Goal: Transaction & Acquisition: Purchase product/service

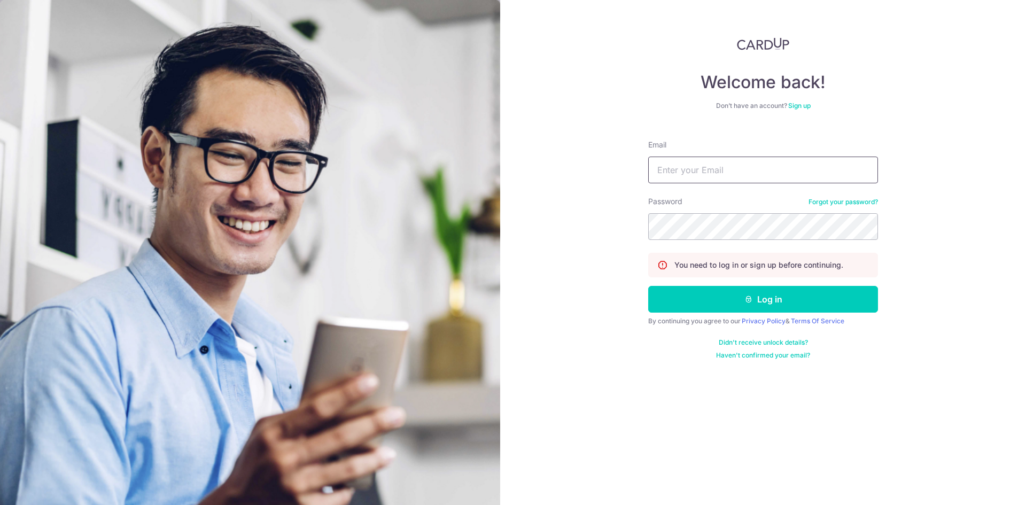
click at [678, 169] on input "Email" at bounding box center [763, 170] width 230 height 27
type input "SUMIT.BHASIN1981@GMAIL.COM"
click at [648, 286] on button "Log in" at bounding box center [763, 299] width 230 height 27
click at [683, 302] on button "Log in" at bounding box center [763, 299] width 230 height 27
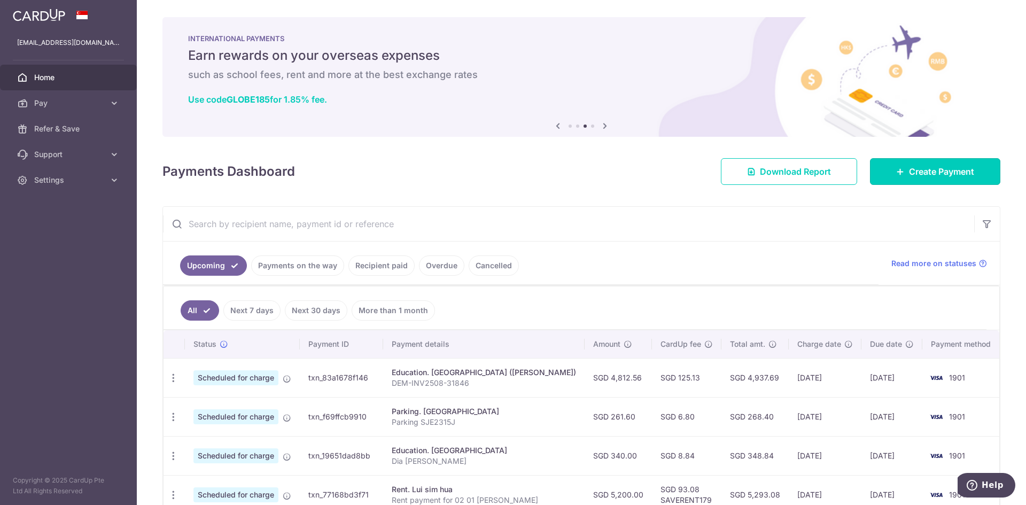
click at [909, 174] on span "Create Payment" at bounding box center [941, 171] width 65 height 13
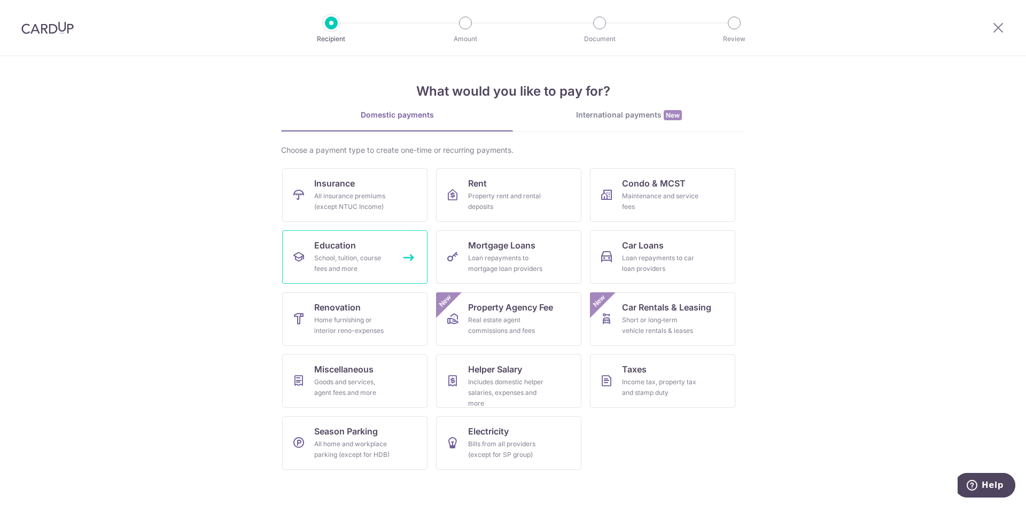
click at [348, 260] on div "School, tuition, course fees and more" at bounding box center [352, 263] width 77 height 21
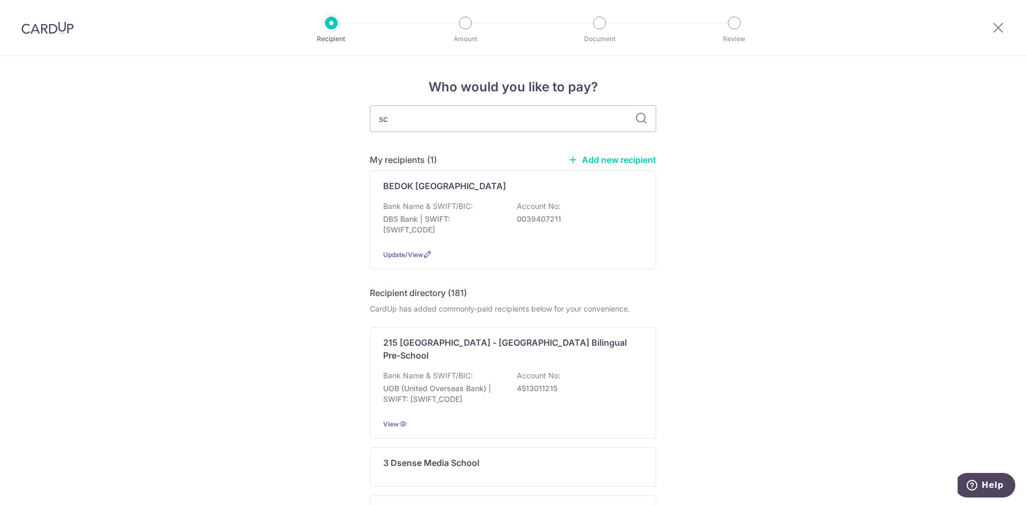
type input "sch"
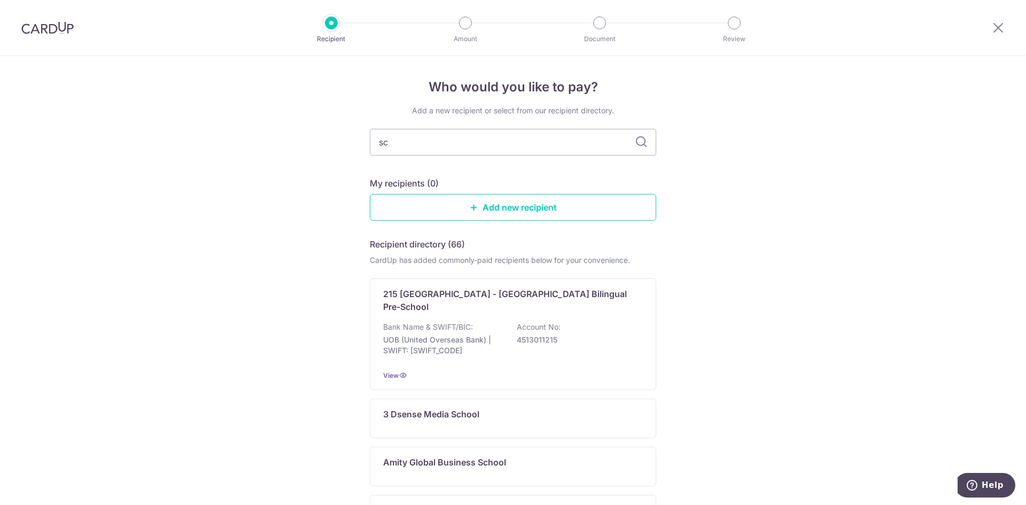
type input "s"
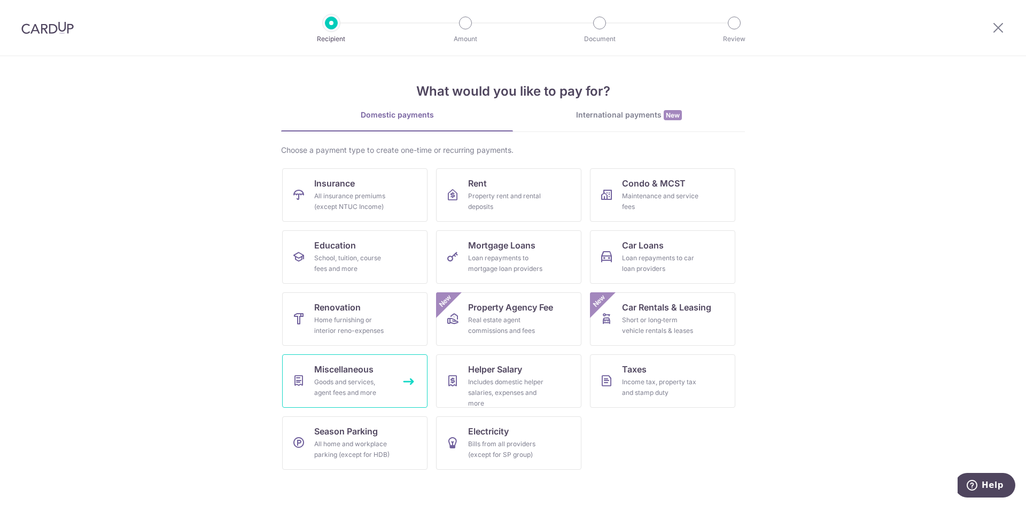
click at [338, 385] on div "Goods and services, agent fees and more" at bounding box center [352, 387] width 77 height 21
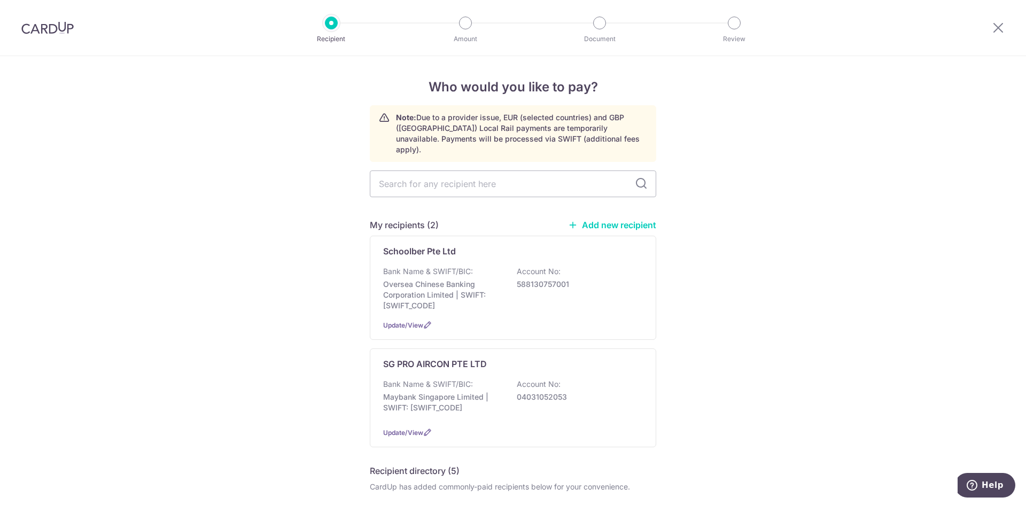
click at [440, 279] on p "Oversea Chinese Banking Corporation Limited | SWIFT: [SWIFT_CODE]" at bounding box center [443, 295] width 120 height 32
click at [442, 279] on p "Oversea Chinese Banking Corporation Limited | SWIFT: OCBCSGSGXXX" at bounding box center [443, 295] width 120 height 32
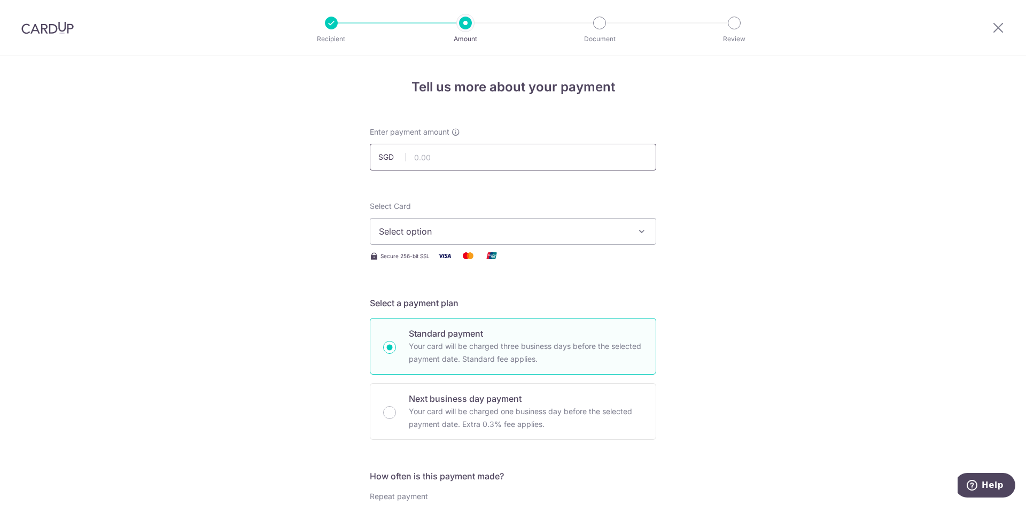
click at [433, 158] on input "text" at bounding box center [513, 157] width 286 height 27
type input "1,800.00"
click at [466, 221] on button "Select option" at bounding box center [513, 231] width 286 height 27
click at [449, 305] on span "**** 1901" at bounding box center [513, 307] width 268 height 13
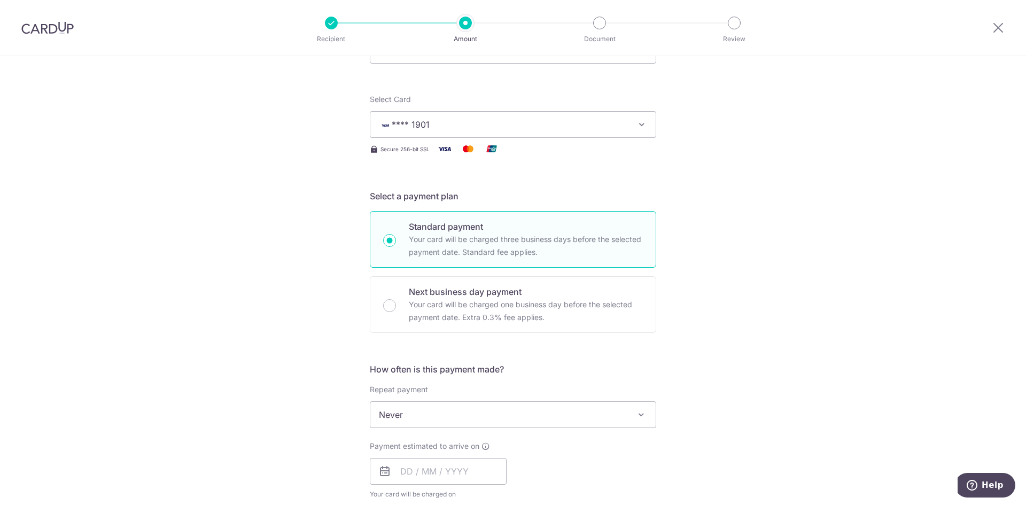
scroll to position [160, 0]
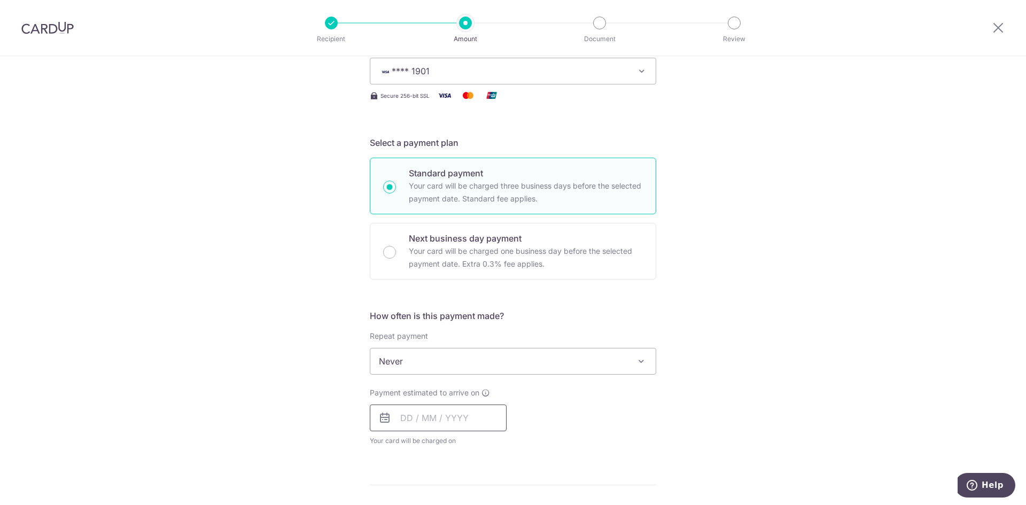
click at [405, 418] on input "text" at bounding box center [438, 417] width 137 height 27
click at [526, 414] on div "Payment estimated to arrive on Prev Next Oct Nov Dec 2025 2026 2027 2028 2029 2…" at bounding box center [512, 416] width 299 height 59
click at [401, 414] on input "text" at bounding box center [438, 417] width 137 height 27
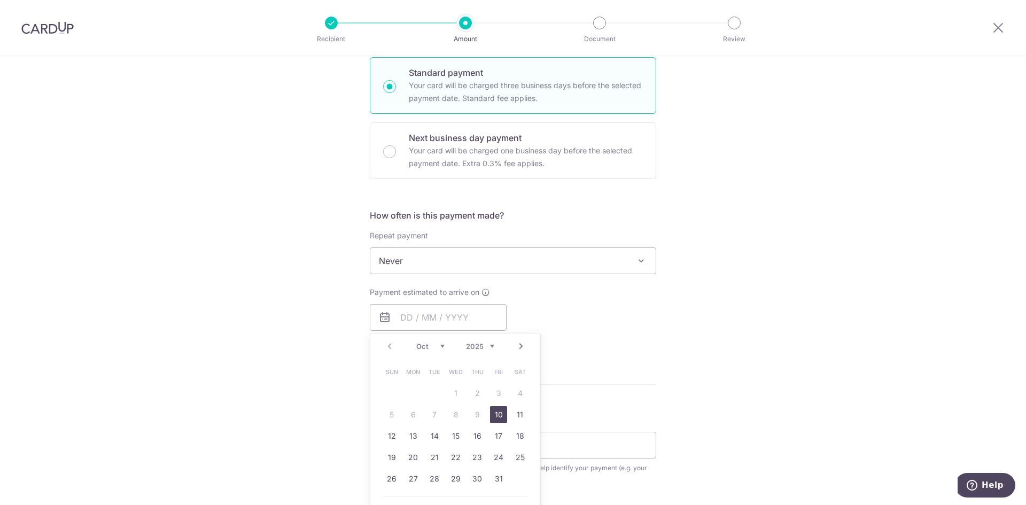
scroll to position [267, 0]
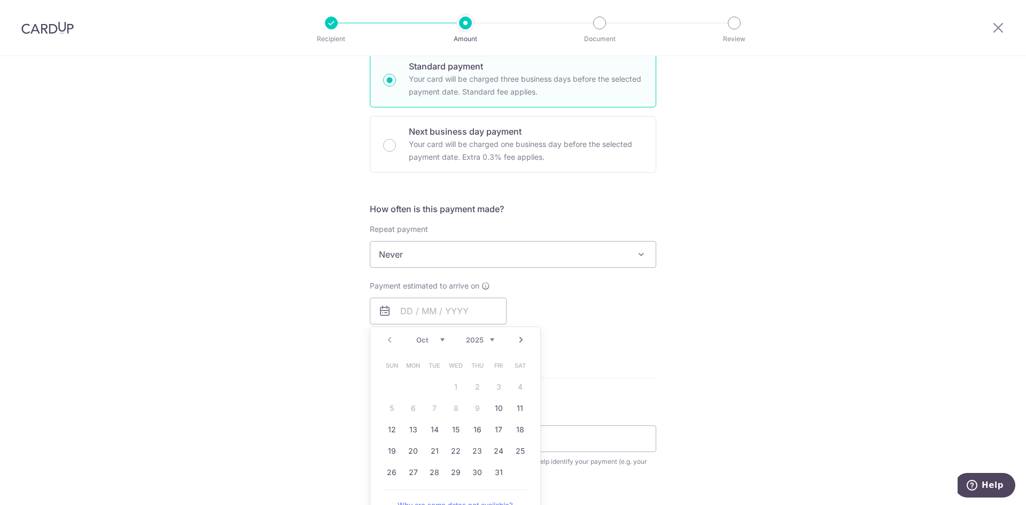
click at [418, 257] on span "Never" at bounding box center [512, 254] width 285 height 26
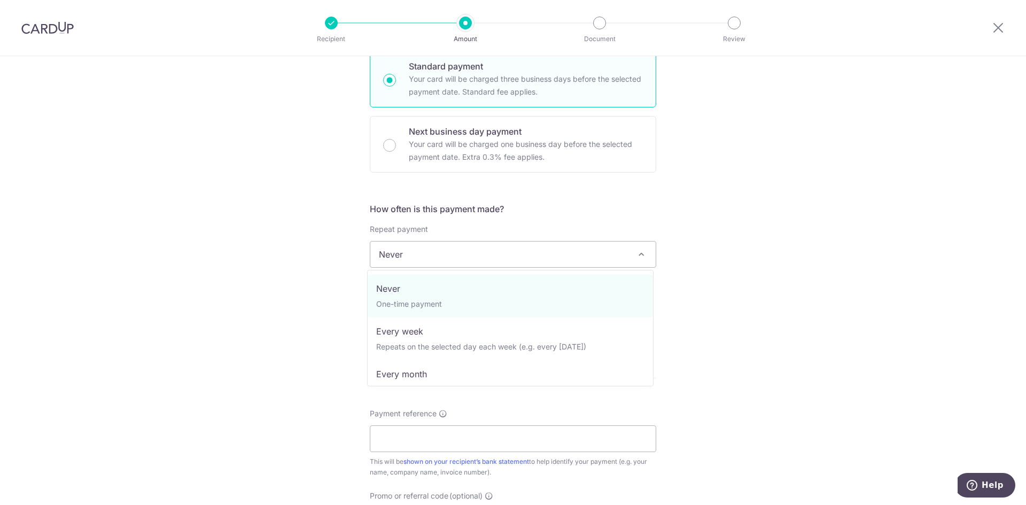
click at [670, 299] on div "Tell us more about your payment Enter payment amount SGD 1,800.00 1800.00 Selec…" at bounding box center [513, 272] width 1026 height 966
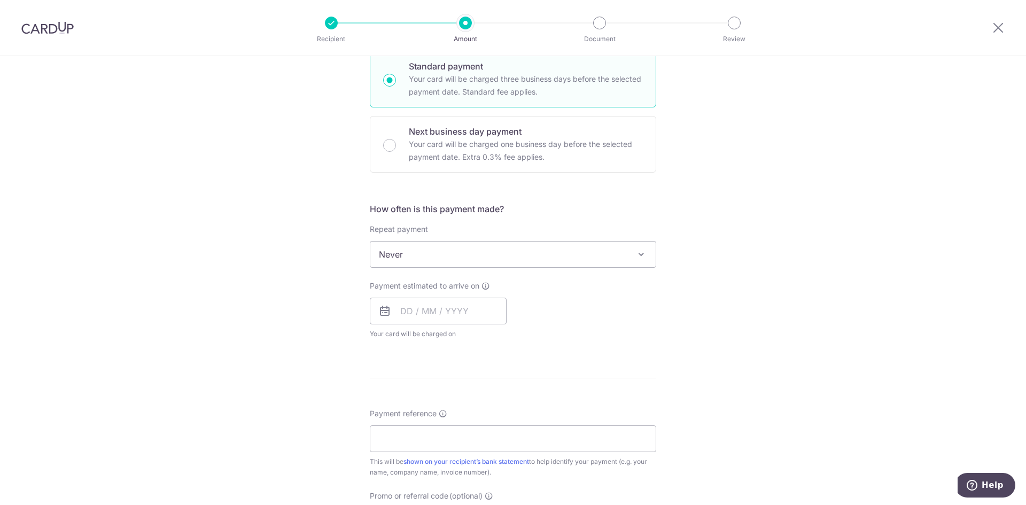
click at [431, 141] on p "Your card will be charged one business day before the selected payment date. Ex…" at bounding box center [526, 151] width 234 height 26
click at [396, 141] on input "Next business day payment Your card will be charged one business day before the…" at bounding box center [389, 145] width 13 height 13
radio input "false"
radio input "true"
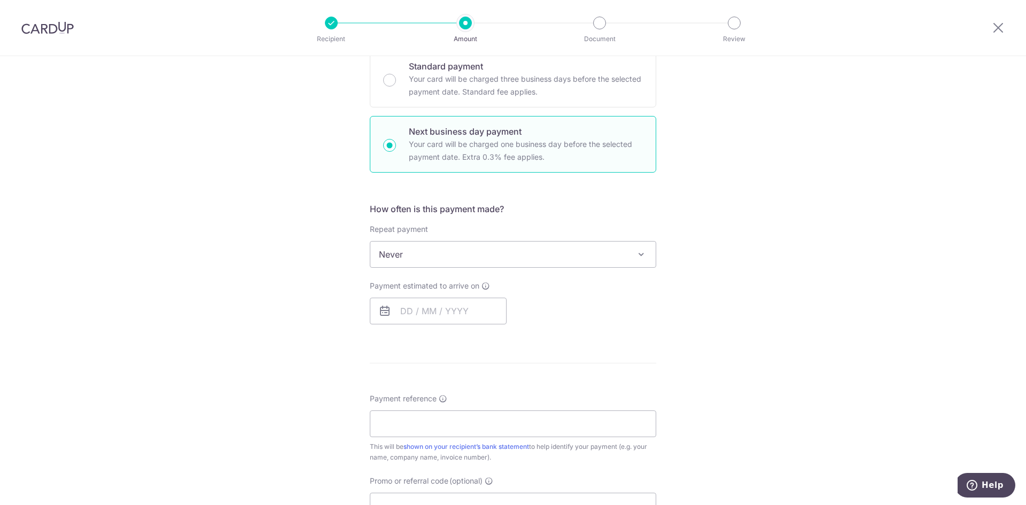
click at [447, 253] on span "Never" at bounding box center [512, 254] width 285 height 26
click at [763, 272] on div "Tell us more about your payment Enter payment amount SGD 1,800.00 1800.00 Selec…" at bounding box center [513, 290] width 1026 height 1003
click at [460, 309] on input "text" at bounding box center [438, 311] width 137 height 27
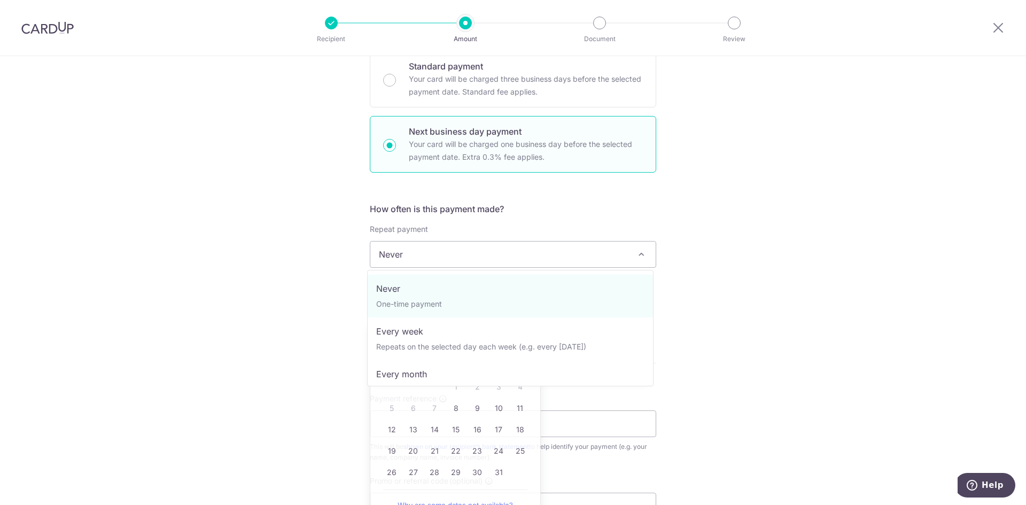
click at [452, 259] on span "Never" at bounding box center [512, 254] width 285 height 26
click at [417, 95] on p "Your card will be charged three business days before the selected payment date.…" at bounding box center [526, 86] width 234 height 26
click at [396, 87] on input "Standard payment Your card will be charged three business days before the selec…" at bounding box center [389, 80] width 13 height 13
radio input "true"
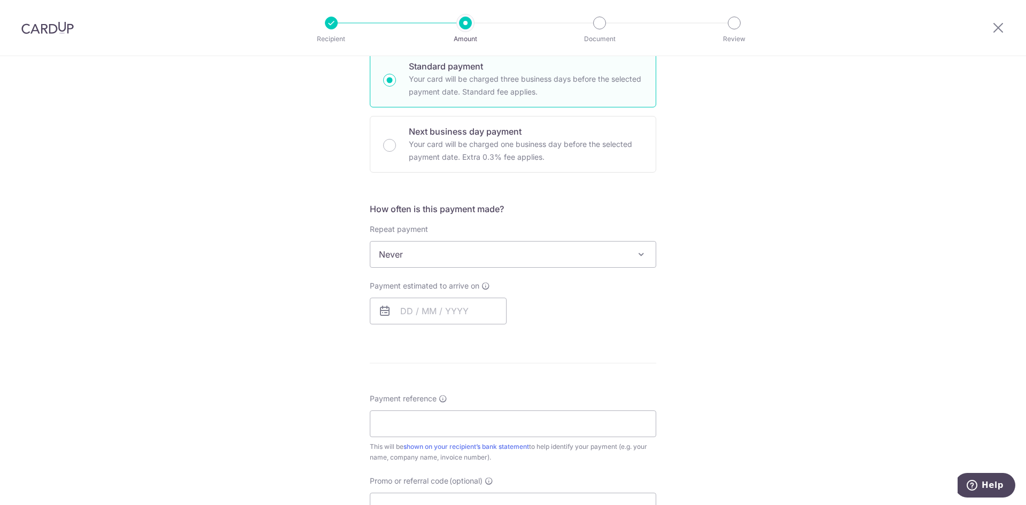
click at [438, 260] on span "Never" at bounding box center [512, 254] width 285 height 26
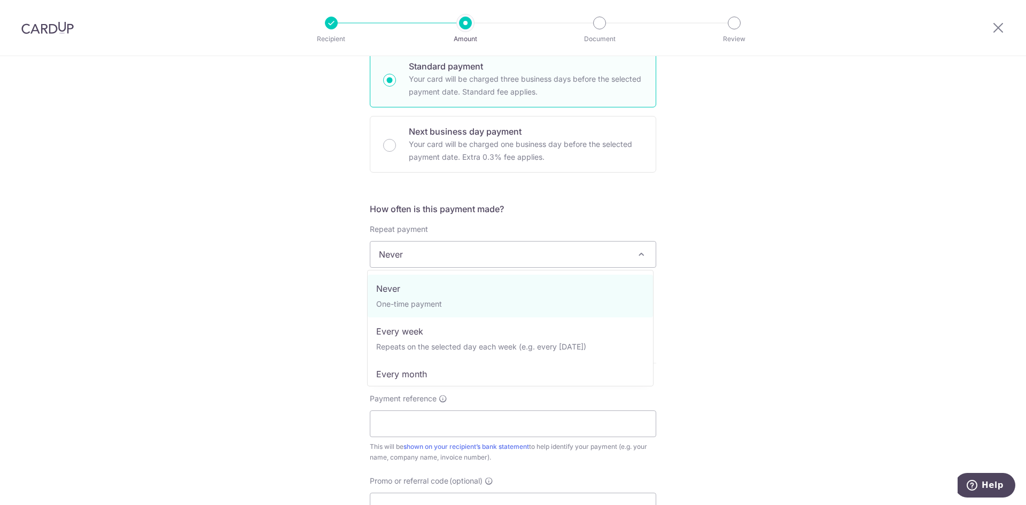
click at [438, 260] on span "Never" at bounding box center [512, 254] width 285 height 26
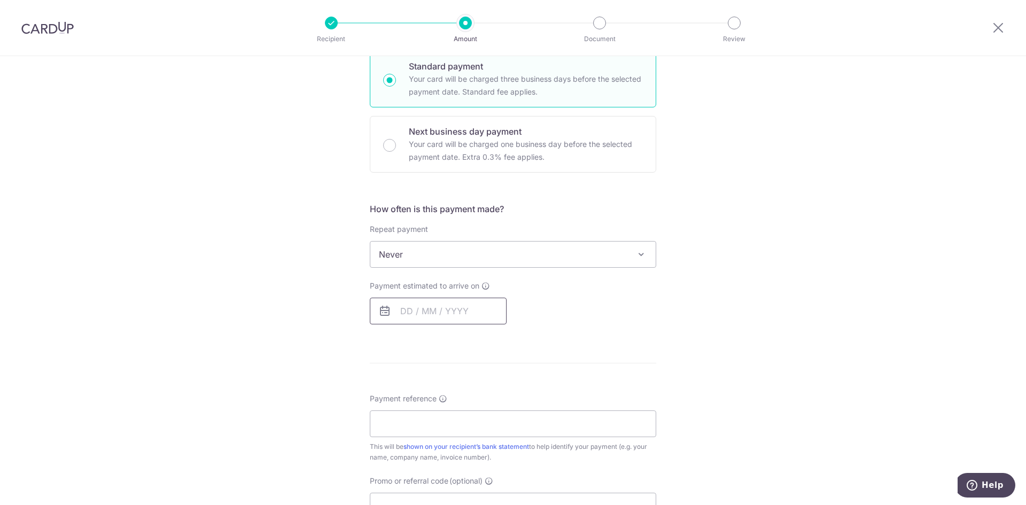
click at [427, 308] on input "text" at bounding box center [438, 311] width 137 height 27
click at [492, 407] on link "10" at bounding box center [498, 408] width 17 height 17
type input "[DATE]"
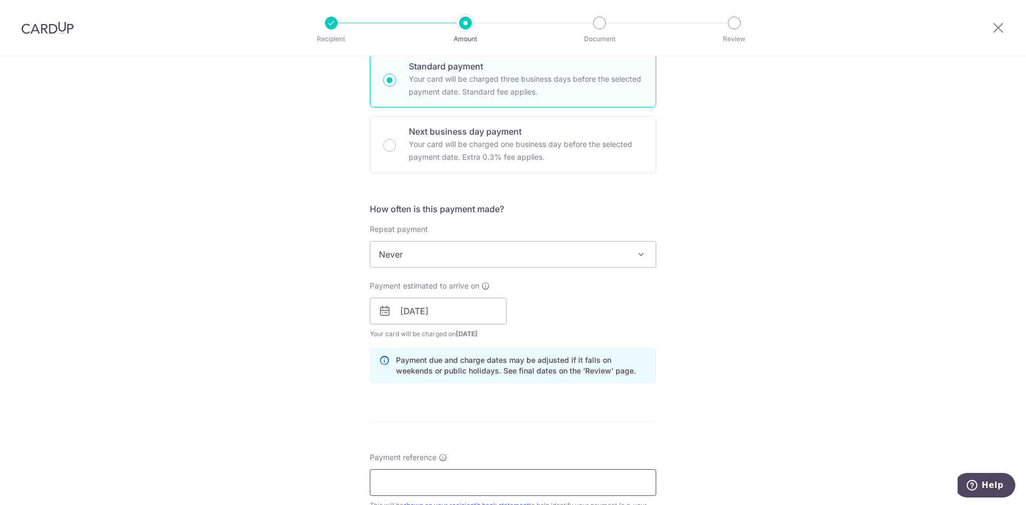
click at [389, 473] on input "Payment reference" at bounding box center [513, 482] width 286 height 27
paste input "SBINV-2182SY25- 26INVDT2"
type input "SBINV-2182SY25- 26INVDT2"
click at [486, 427] on form "Enter payment amount SGD 1,800.00 1800.00 Select Card **** 1901 Add credit card…" at bounding box center [513, 304] width 286 height 889
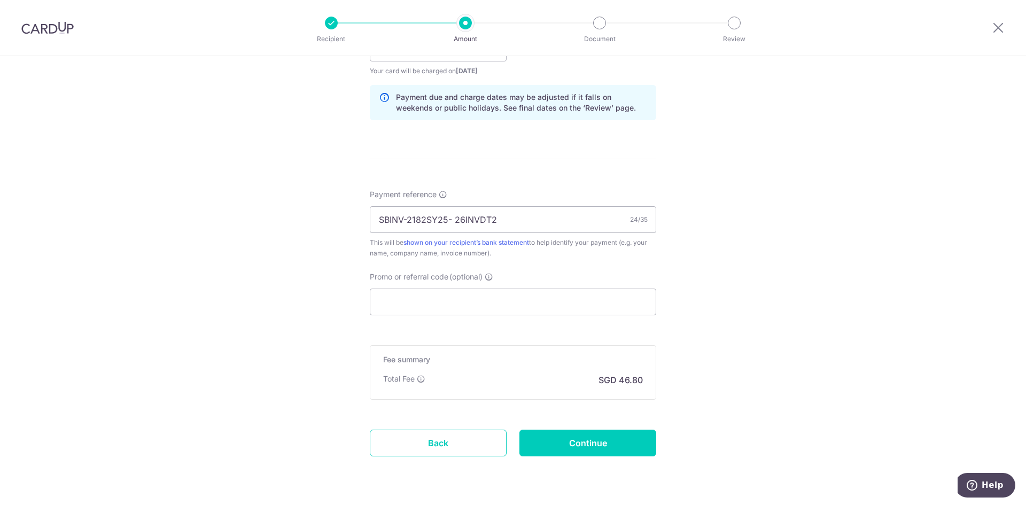
scroll to position [534, 0]
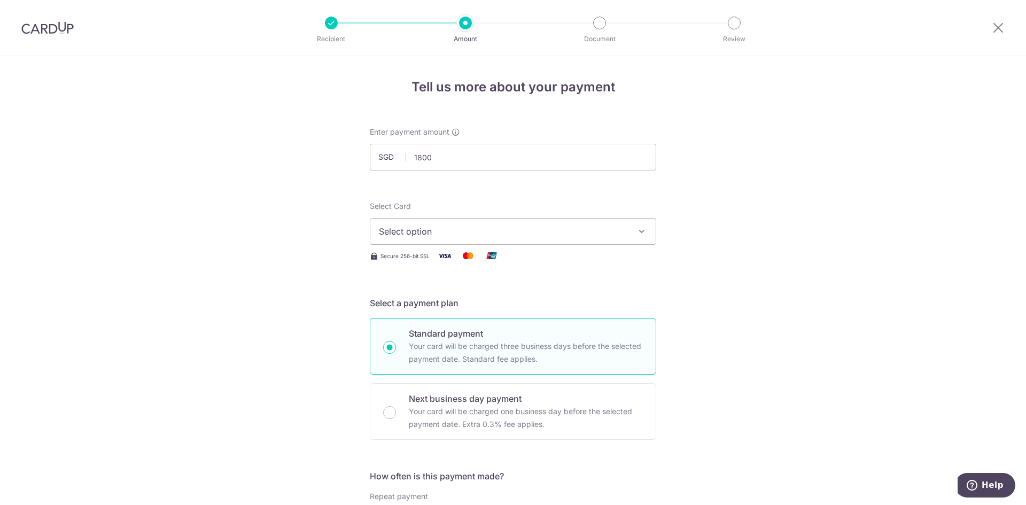
type input "1,800.00"
click at [450, 228] on span "Select option" at bounding box center [503, 231] width 249 height 13
click at [431, 306] on span "**** 1901" at bounding box center [423, 307] width 38 height 13
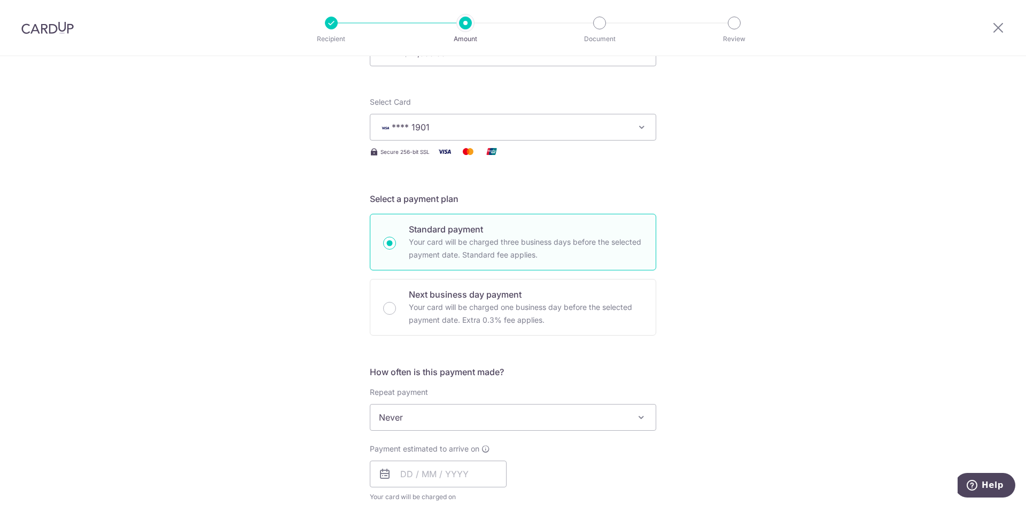
scroll to position [107, 0]
click at [469, 413] on span "Never" at bounding box center [512, 415] width 285 height 26
click at [470, 413] on span "Never" at bounding box center [512, 415] width 285 height 26
click at [443, 464] on input "text" at bounding box center [438, 471] width 137 height 27
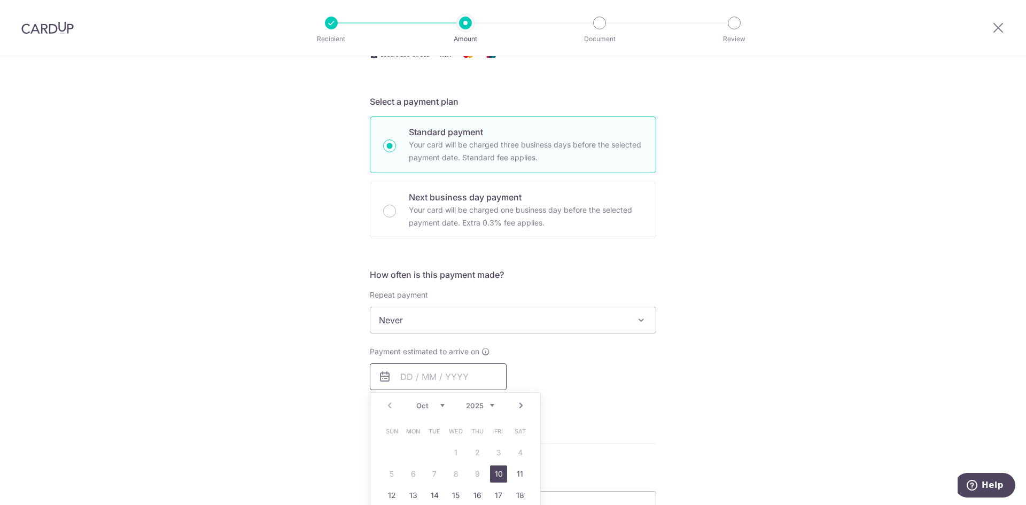
scroll to position [214, 0]
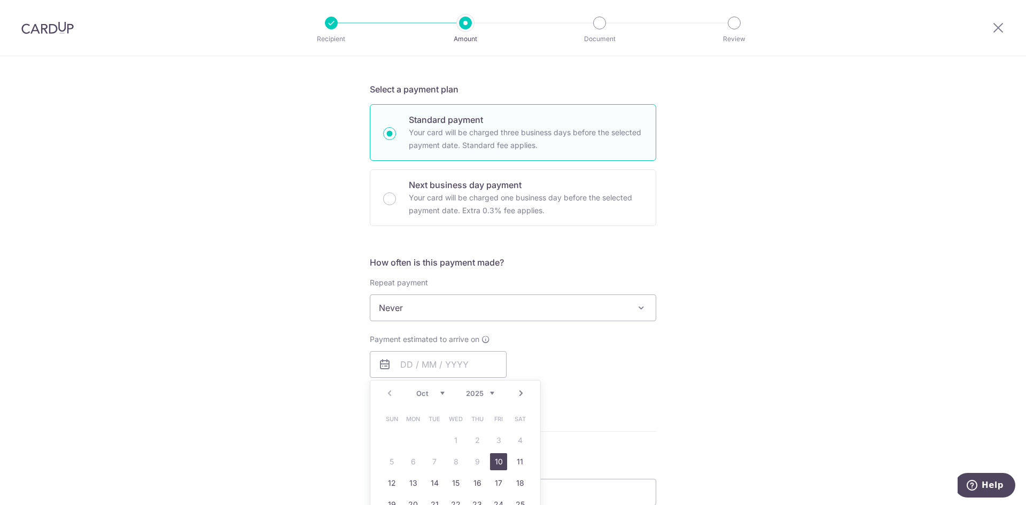
drag, startPoint x: 492, startPoint y: 463, endPoint x: 620, endPoint y: 418, distance: 135.5
click at [492, 463] on link "10" at bounding box center [498, 461] width 17 height 17
type input "[DATE]"
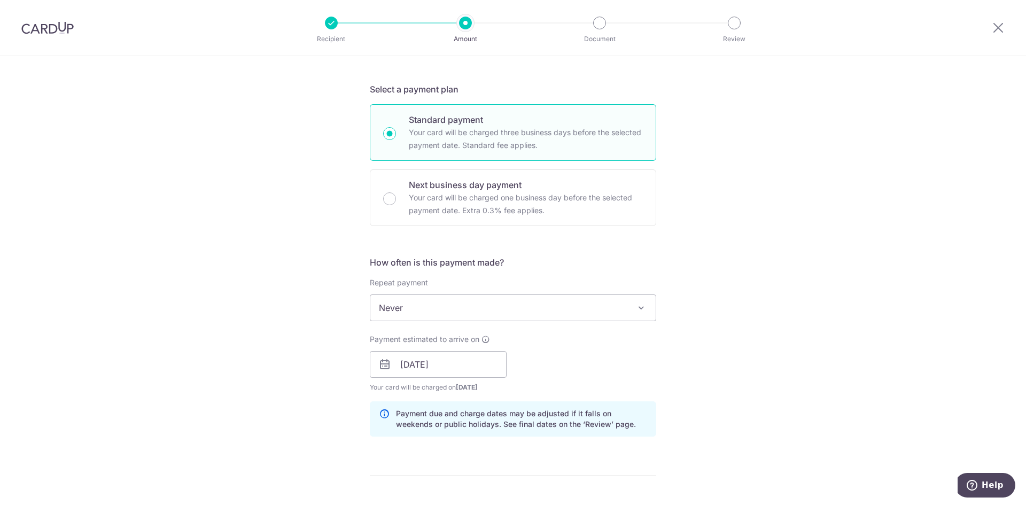
click at [614, 376] on div "Payment estimated to arrive on 10/10/2025 Prev Next Oct Nov Dec 2025 2026 2027 …" at bounding box center [512, 363] width 299 height 59
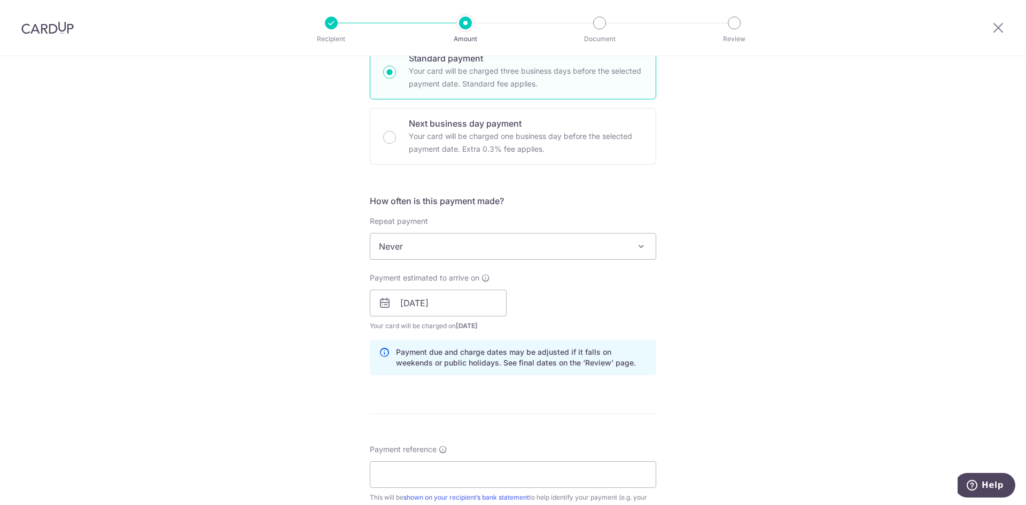
scroll to position [374, 0]
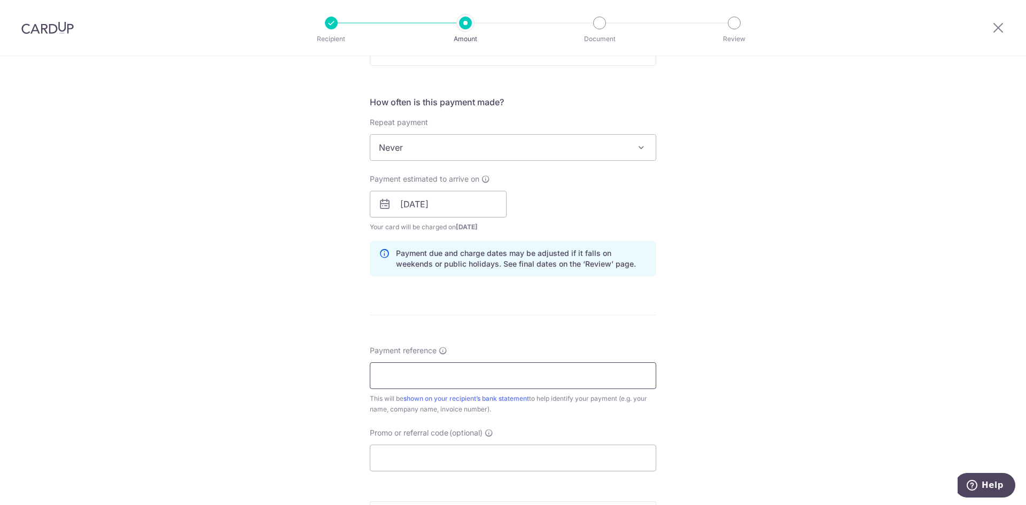
click at [412, 378] on input "Payment reference" at bounding box center [513, 375] width 286 height 27
paste input "SBINV-2182SY25- 26INVDT2"
type input "SBINV-2182SY25- 26INVDT2"
click at [604, 329] on form "Enter payment amount SGD 1,800.00 1800.00 Select Card **** 1901 Add credit card…" at bounding box center [513, 197] width 286 height 889
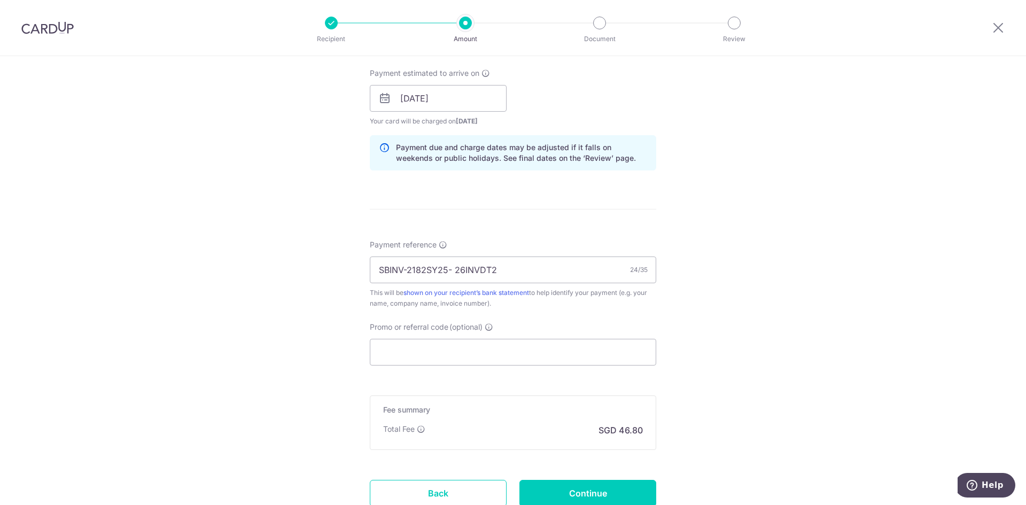
scroll to position [481, 0]
click at [578, 489] on input "Continue" at bounding box center [587, 492] width 137 height 27
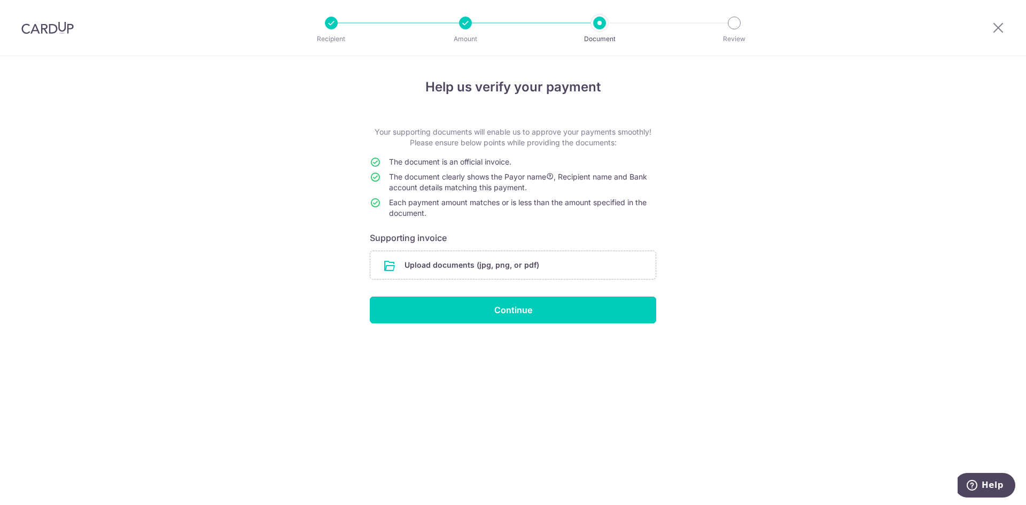
click at [445, 269] on input "file" at bounding box center [512, 265] width 285 height 28
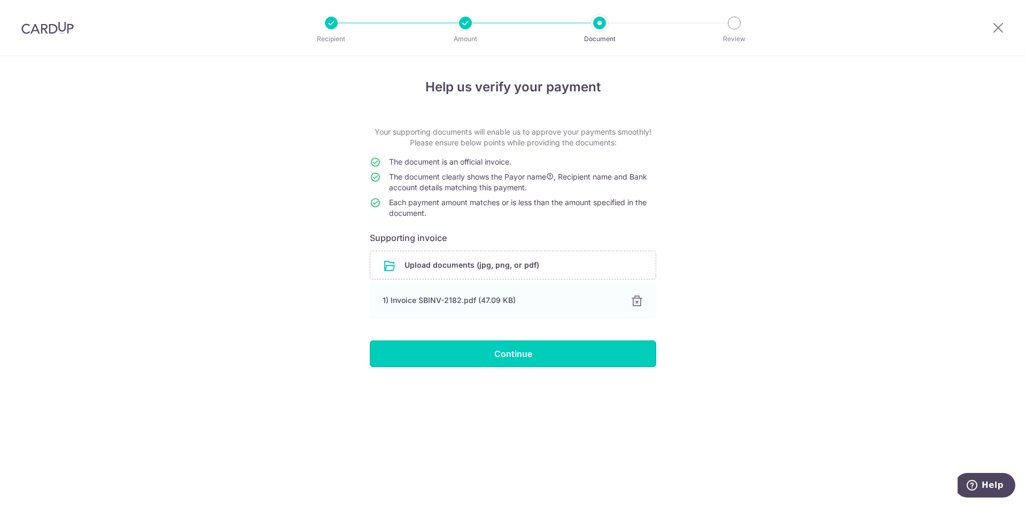
click at [507, 358] on input "Continue" at bounding box center [513, 353] width 286 height 27
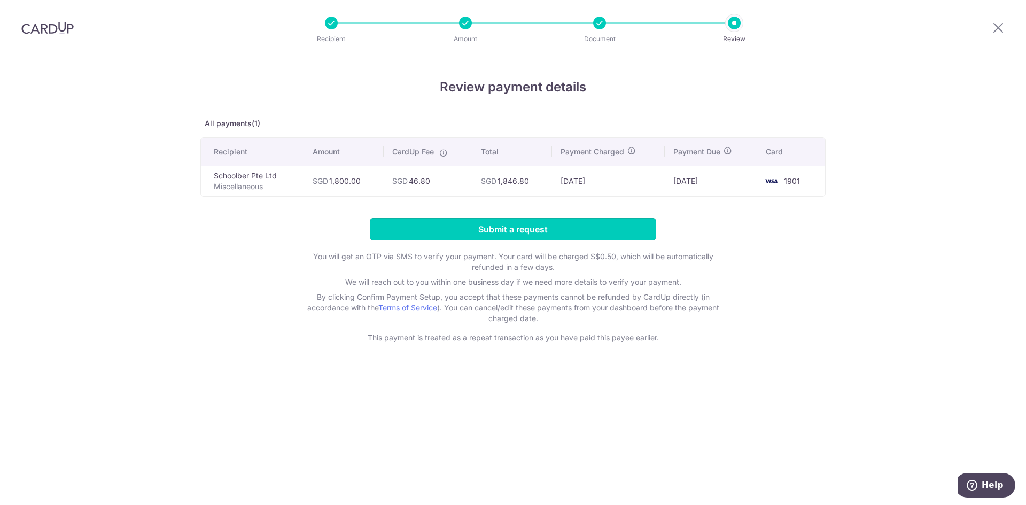
click at [513, 225] on input "Submit a request" at bounding box center [513, 229] width 286 height 22
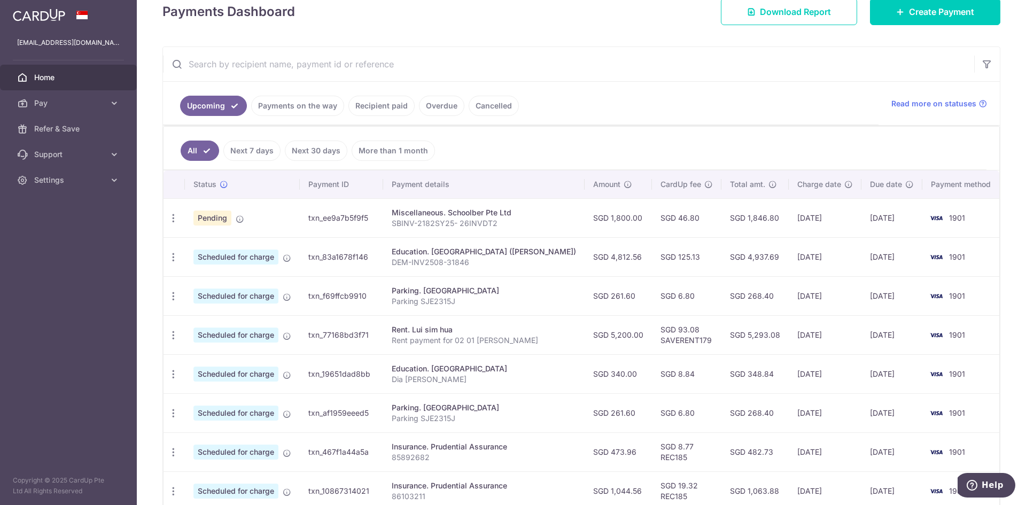
scroll to position [160, 0]
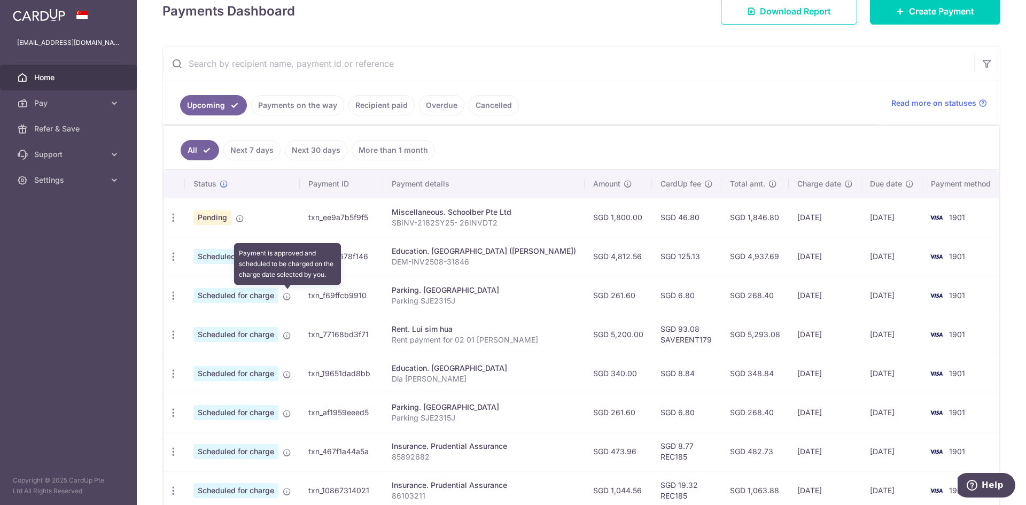
click at [286, 298] on icon at bounding box center [287, 296] width 9 height 9
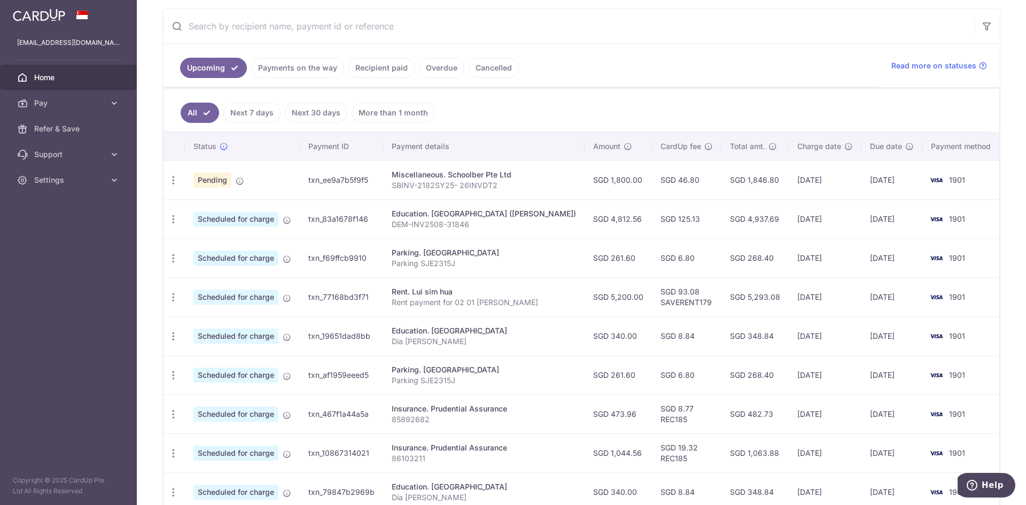
scroll to position [214, 0]
